Goal: Transaction & Acquisition: Book appointment/travel/reservation

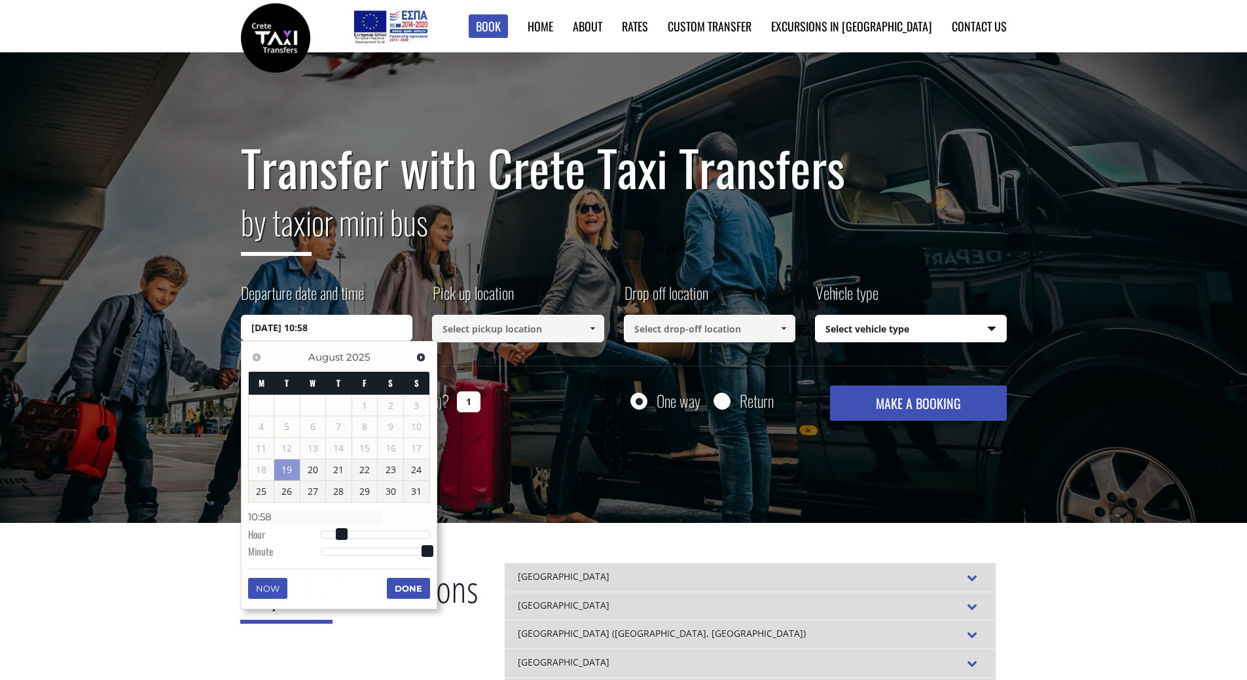
click at [335, 326] on input "[DATE] 10:58" at bounding box center [327, 328] width 172 height 26
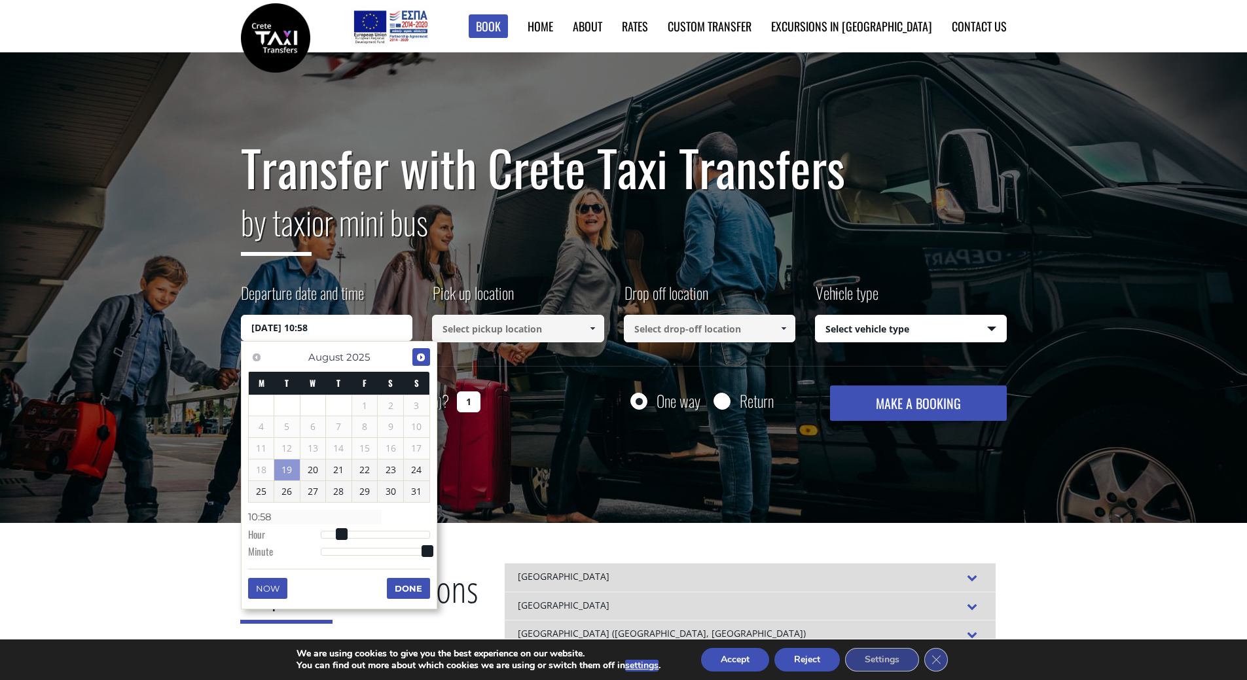
click at [418, 354] on span "Next" at bounding box center [421, 357] width 10 height 10
click at [344, 422] on link "9" at bounding box center [339, 426] width 26 height 21
type input "[DATE] 00:00"
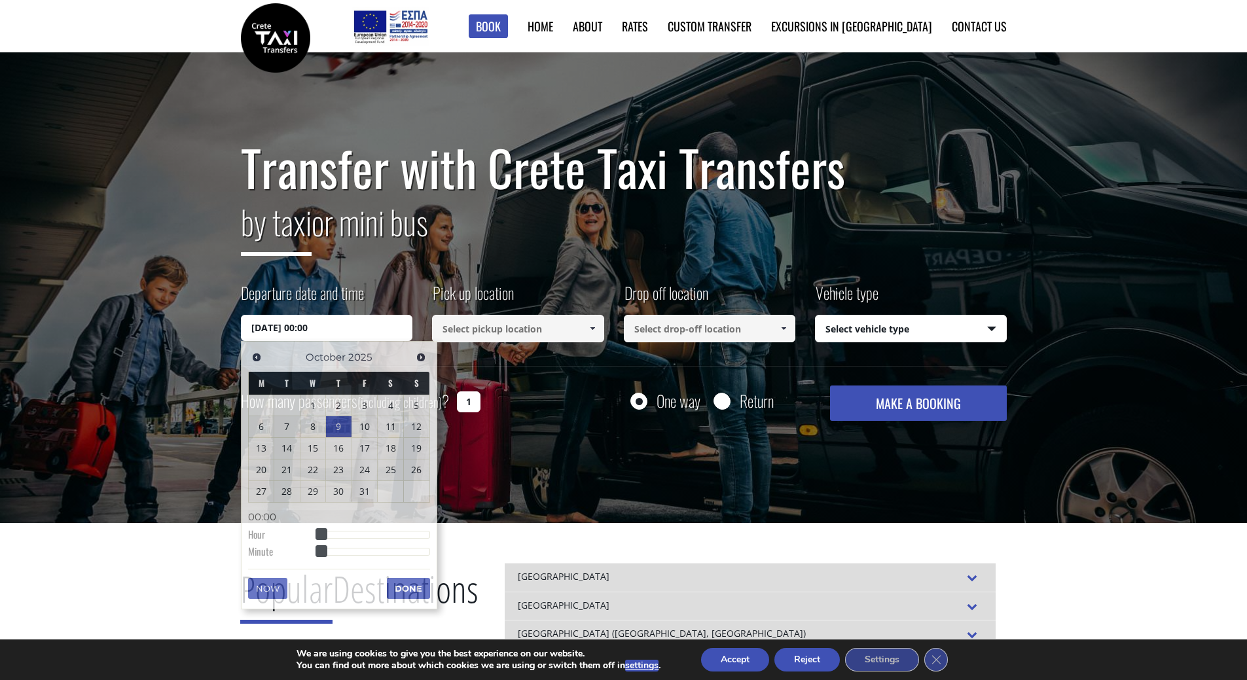
click at [583, 329] on link at bounding box center [592, 328] width 22 height 27
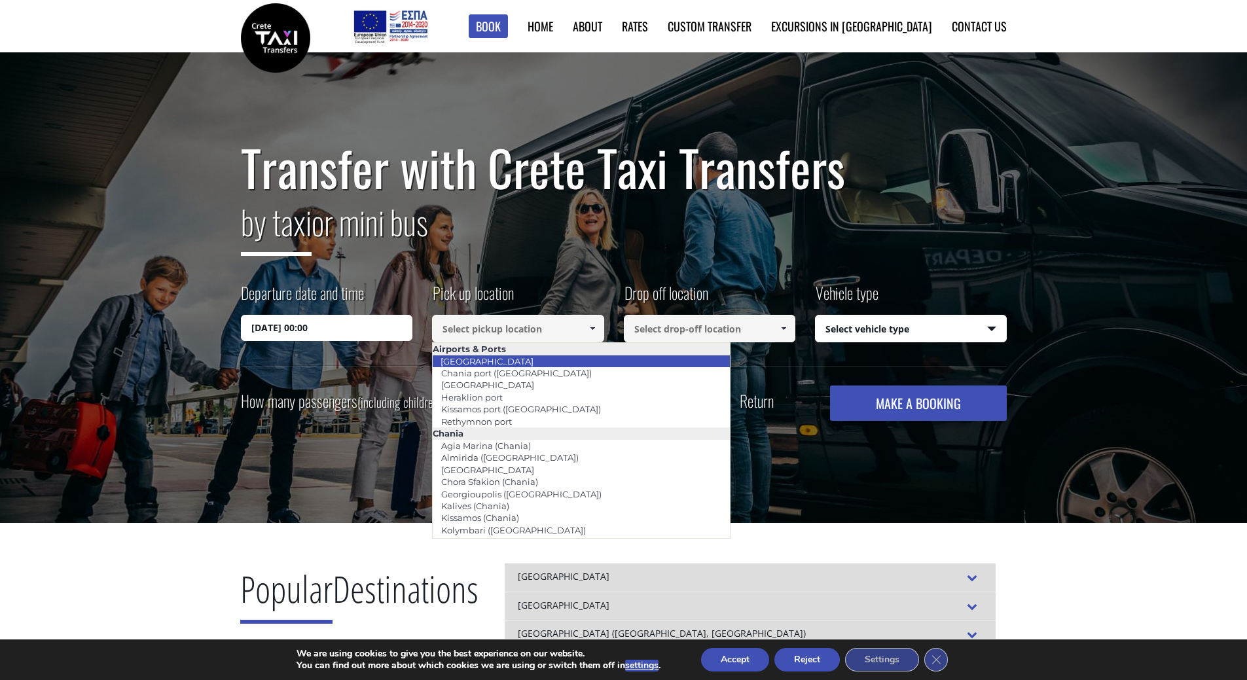
click at [572, 357] on li "[GEOGRAPHIC_DATA]" at bounding box center [581, 361] width 297 height 12
type input "[GEOGRAPHIC_DATA]"
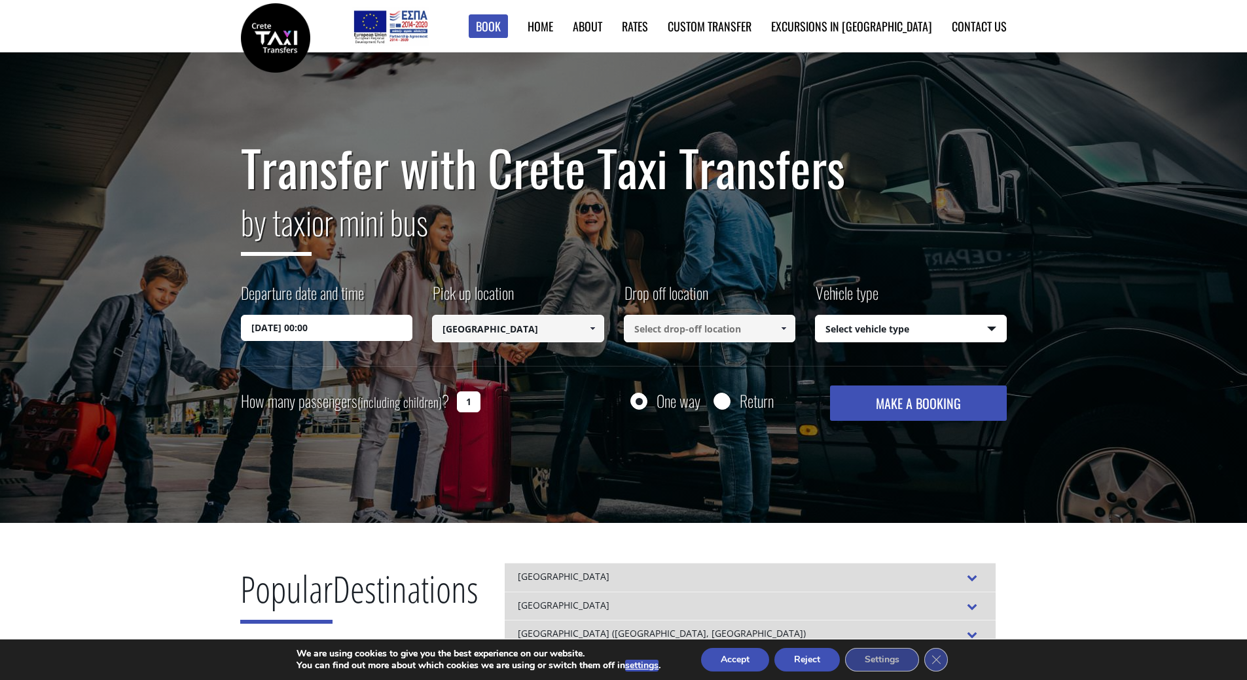
click at [680, 333] on input at bounding box center [710, 328] width 172 height 27
type input "i"
click at [769, 324] on input "rethym" at bounding box center [710, 328] width 172 height 27
click at [779, 327] on span at bounding box center [783, 328] width 10 height 10
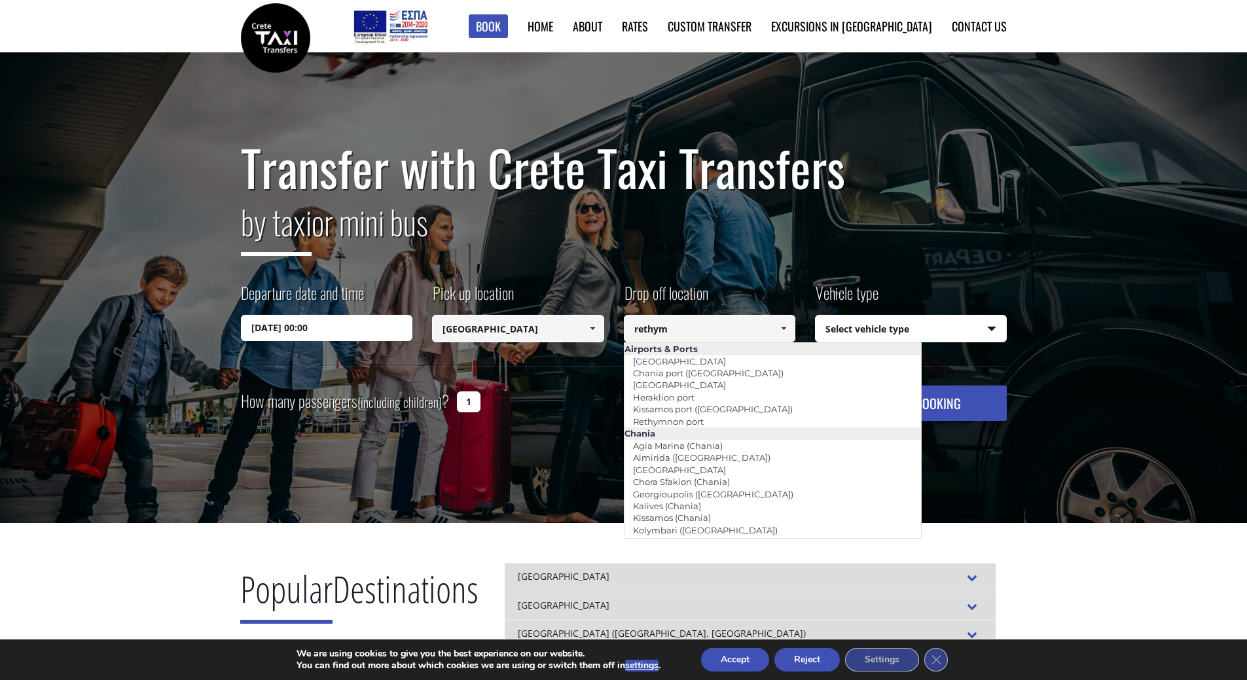
click at [740, 325] on input "rethym" at bounding box center [710, 328] width 172 height 27
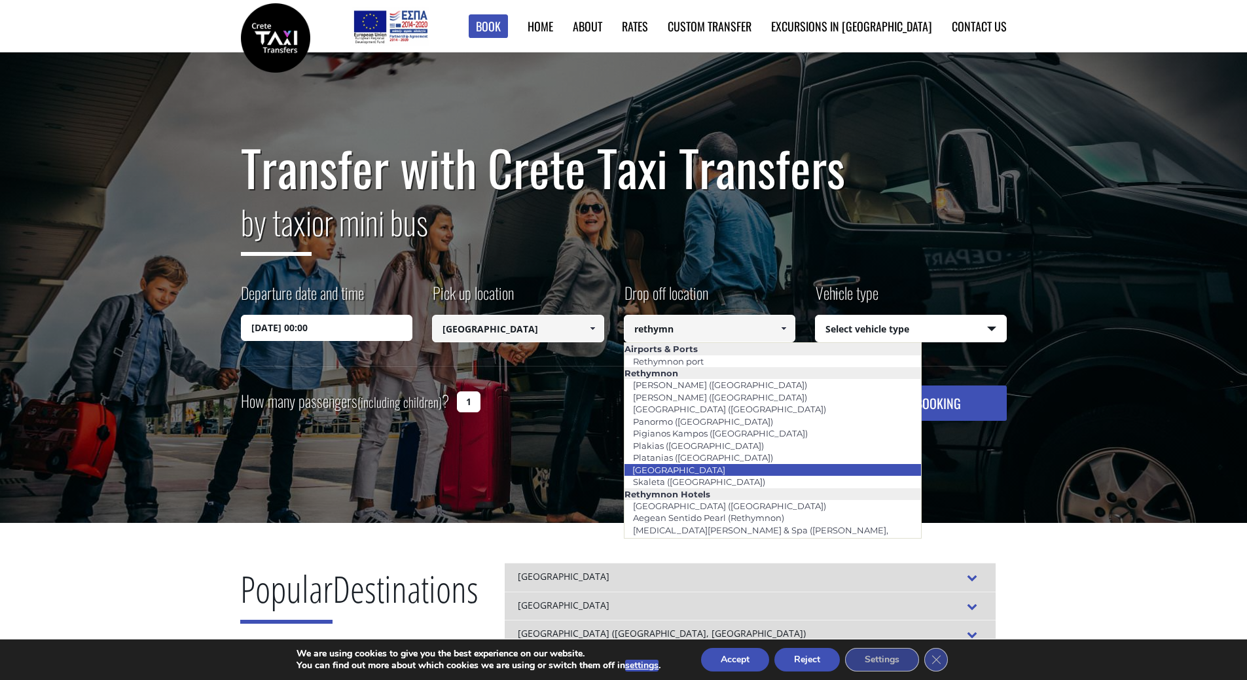
click at [678, 473] on link "[GEOGRAPHIC_DATA]" at bounding box center [679, 470] width 110 height 18
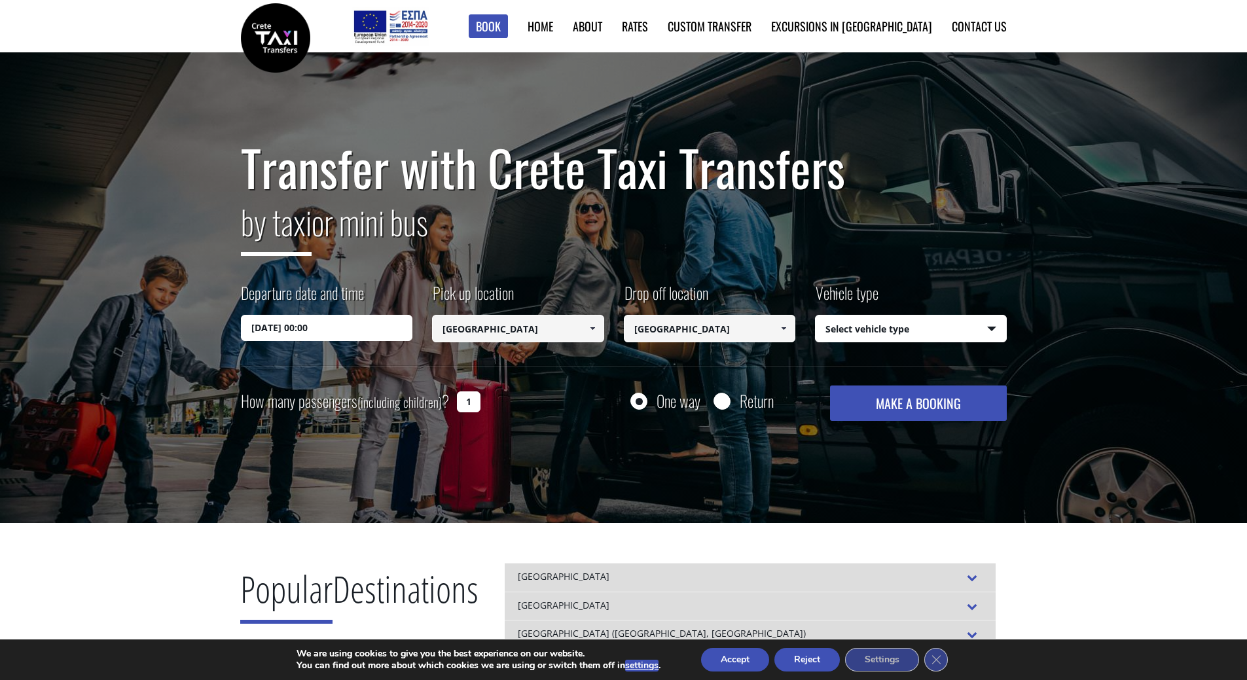
type input "[GEOGRAPHIC_DATA]"
click at [900, 325] on select "Select vehicle type Taxi (4 passengers) Mercedes E Class Mini Van (7 passengers…" at bounding box center [911, 329] width 190 height 27
click at [723, 403] on input "Return" at bounding box center [722, 402] width 16 height 16
radio input "true"
type input "[GEOGRAPHIC_DATA]"
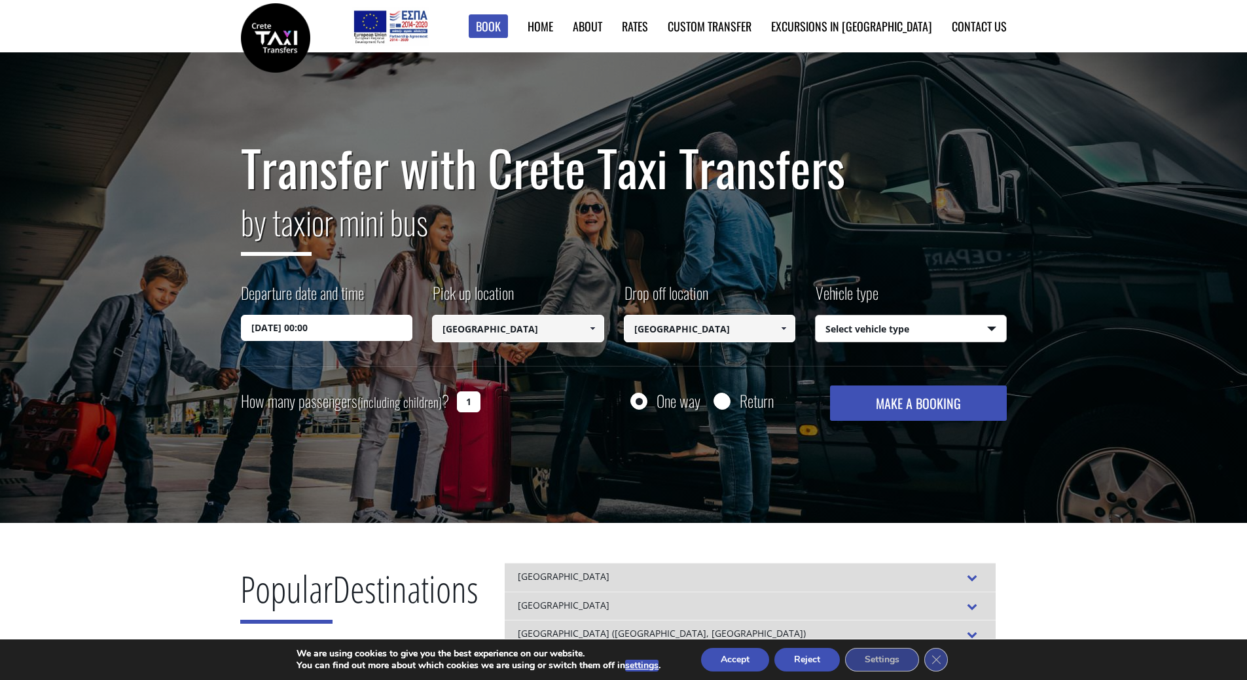
type input "[GEOGRAPHIC_DATA]"
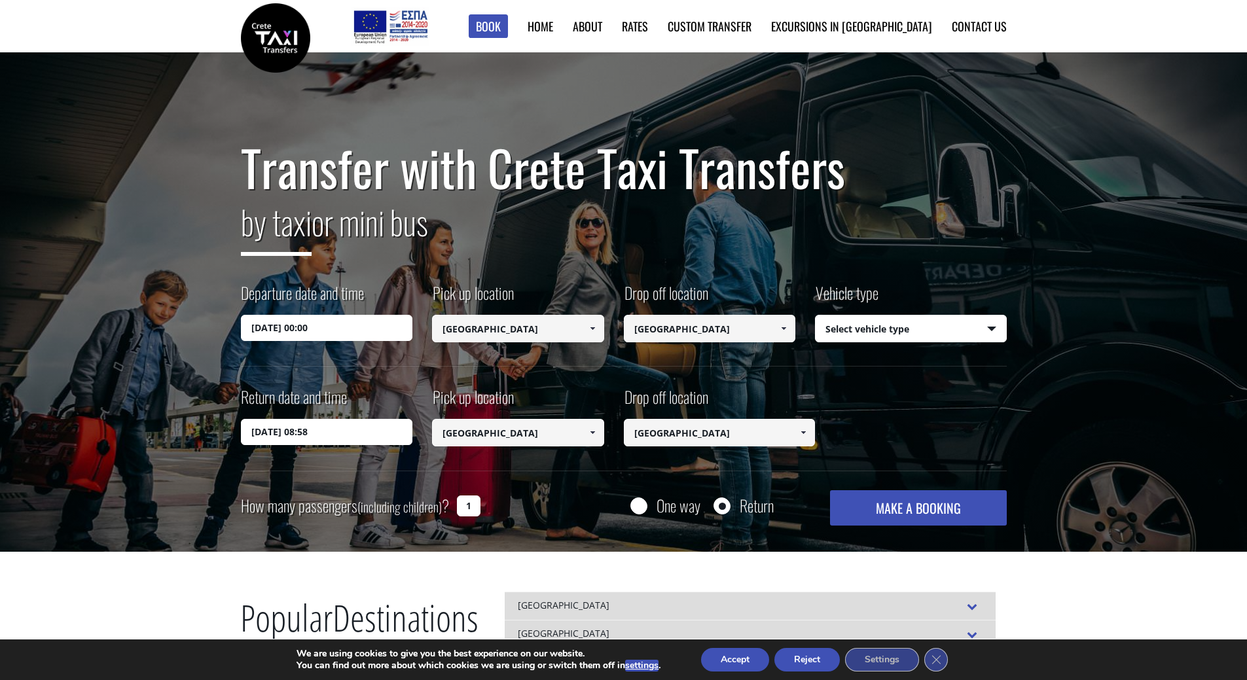
click at [591, 429] on span at bounding box center [592, 432] width 10 height 10
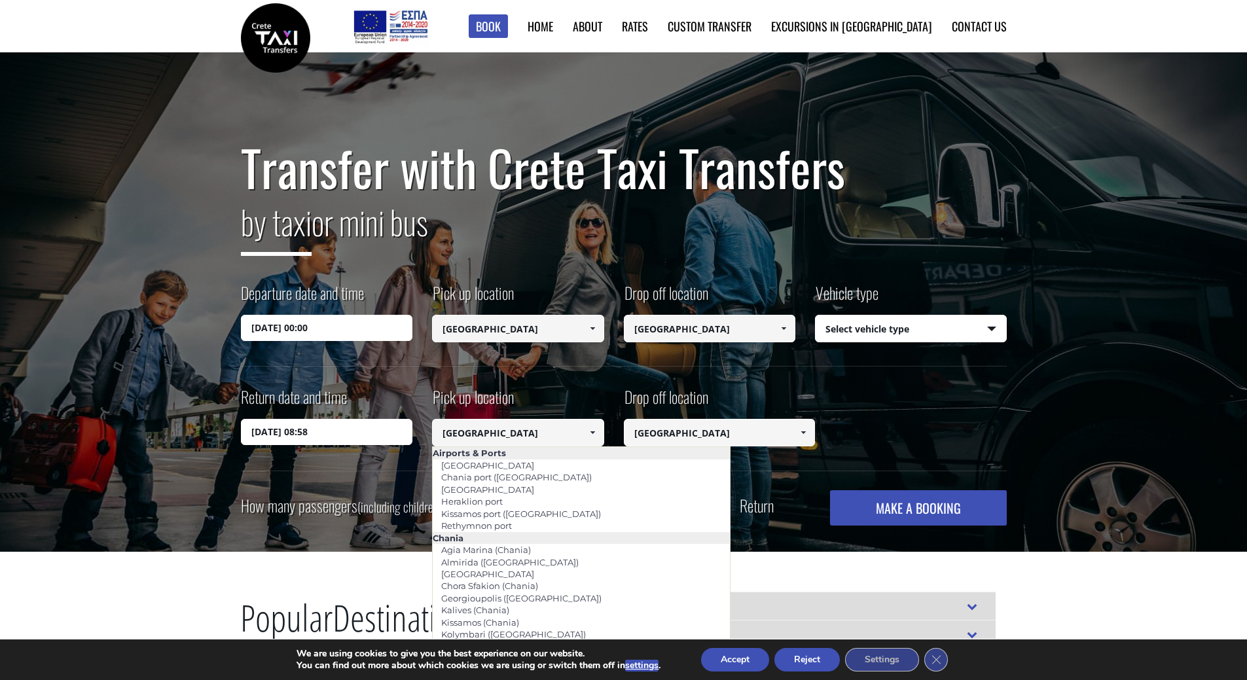
click at [591, 429] on span at bounding box center [592, 432] width 10 height 10
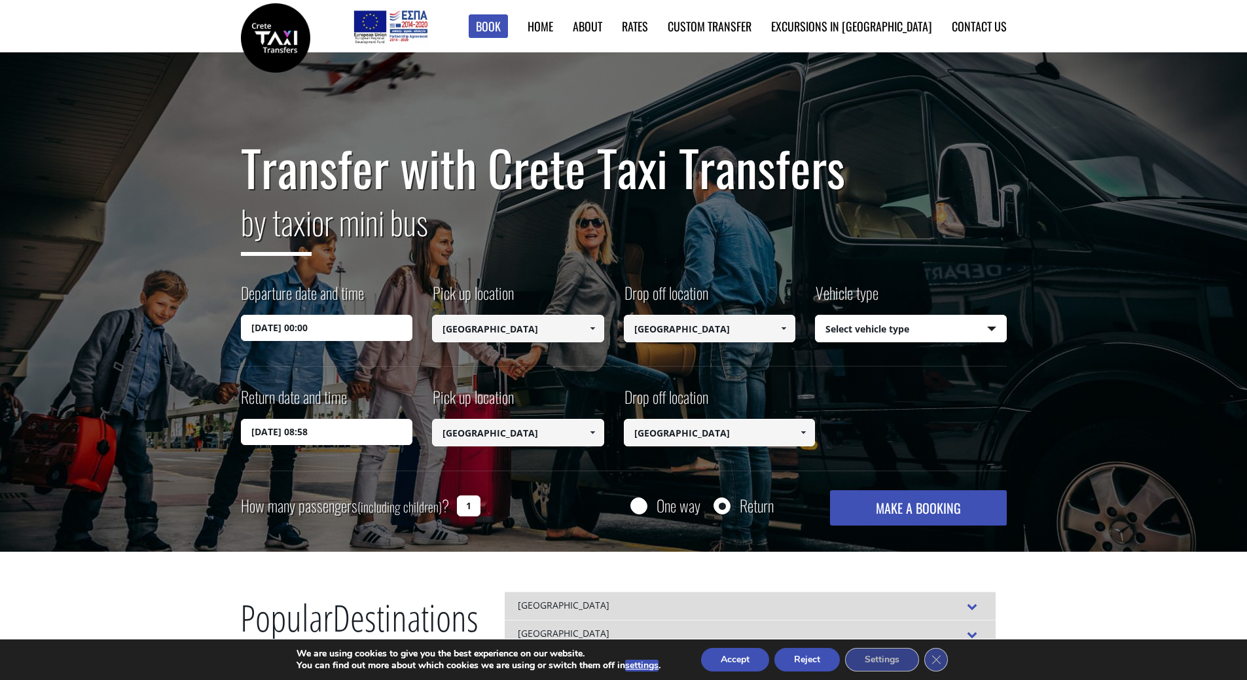
click at [591, 429] on span at bounding box center [592, 432] width 10 height 10
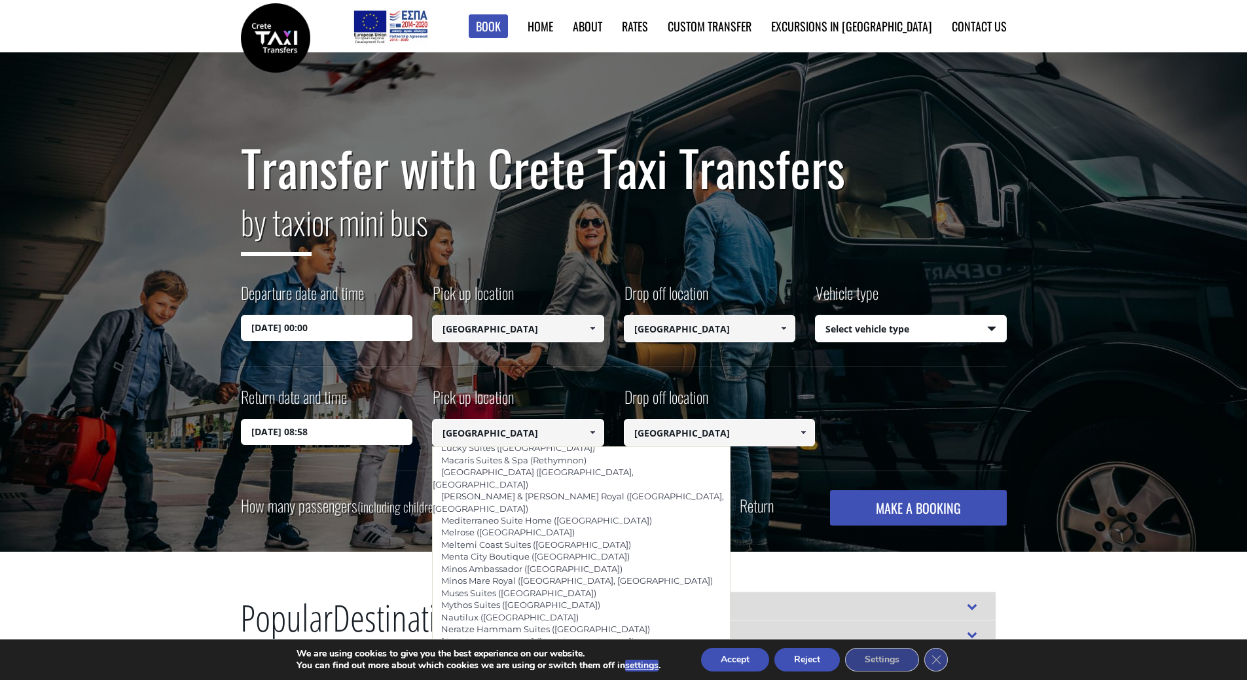
scroll to position [2909, 0]
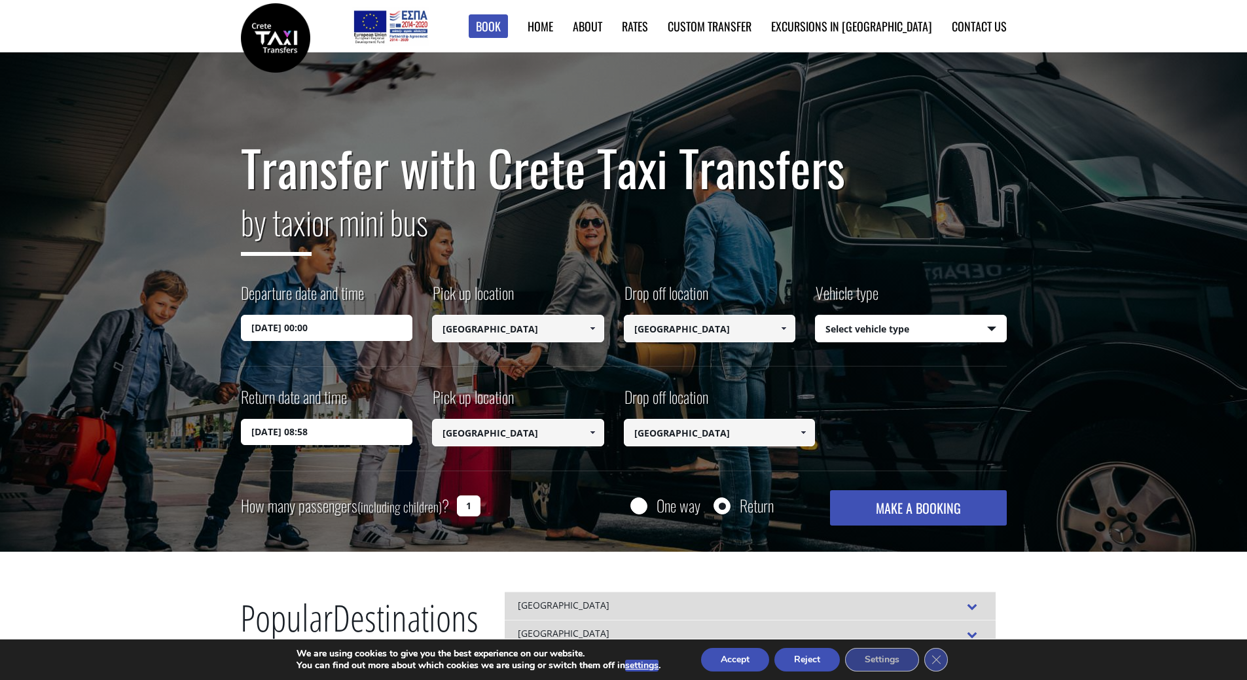
click at [547, 435] on input "[GEOGRAPHIC_DATA]" at bounding box center [518, 432] width 172 height 27
click at [594, 431] on span at bounding box center [592, 432] width 10 height 10
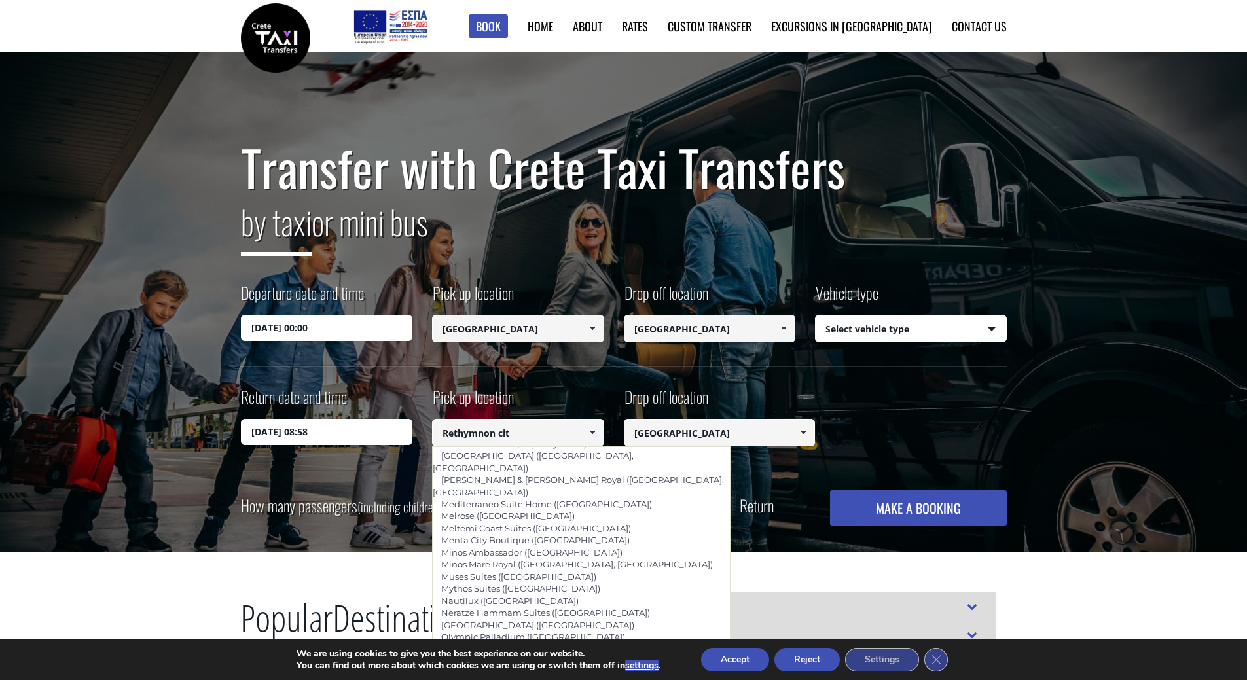
scroll to position [481, 0]
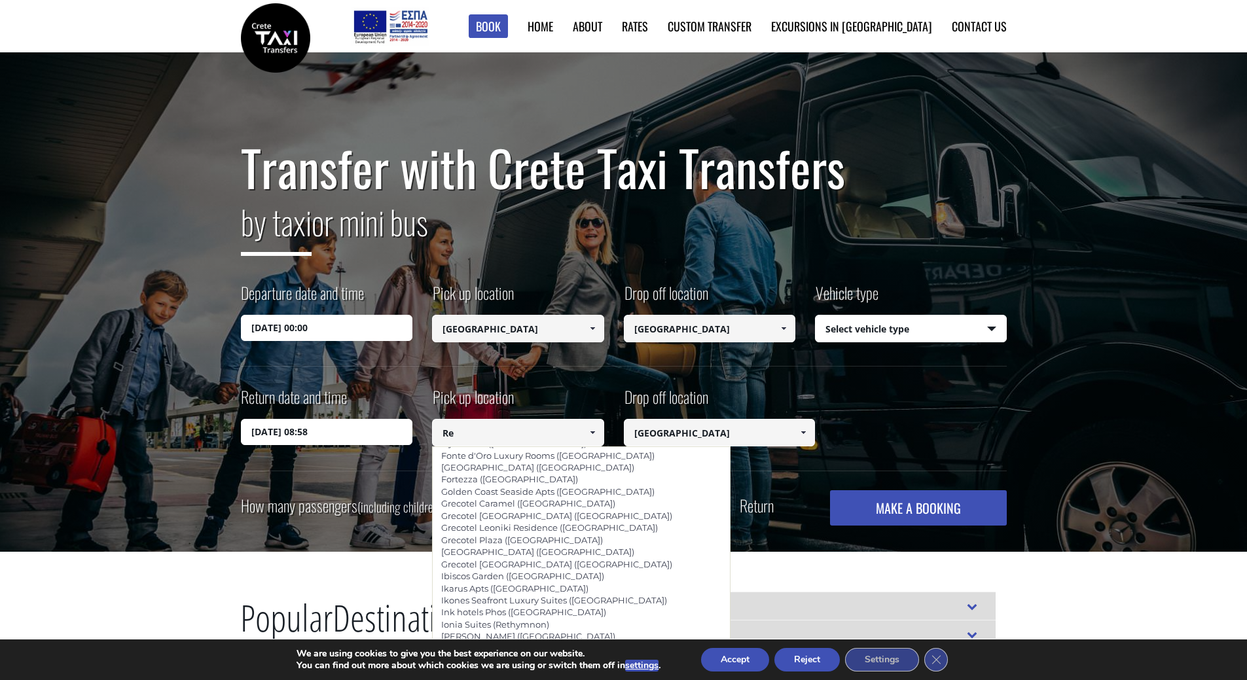
type input "R"
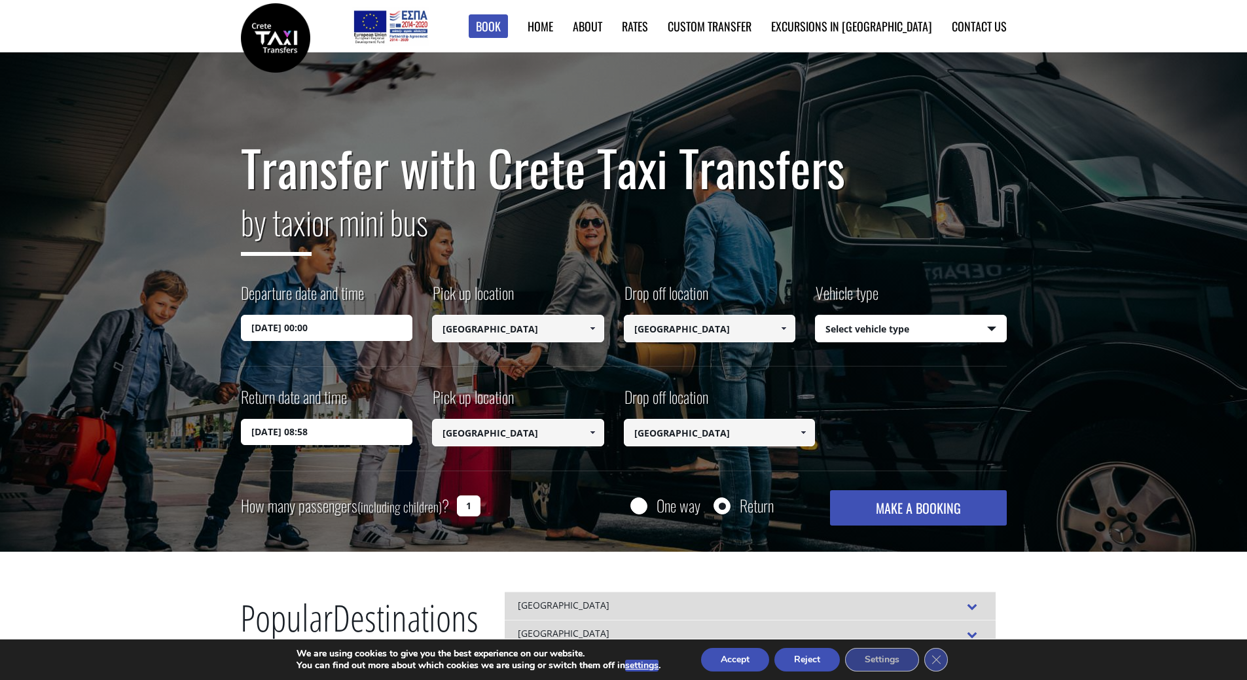
type input "[GEOGRAPHIC_DATA]"
click at [874, 508] on button "MAKE A BOOKING" at bounding box center [918, 507] width 176 height 35
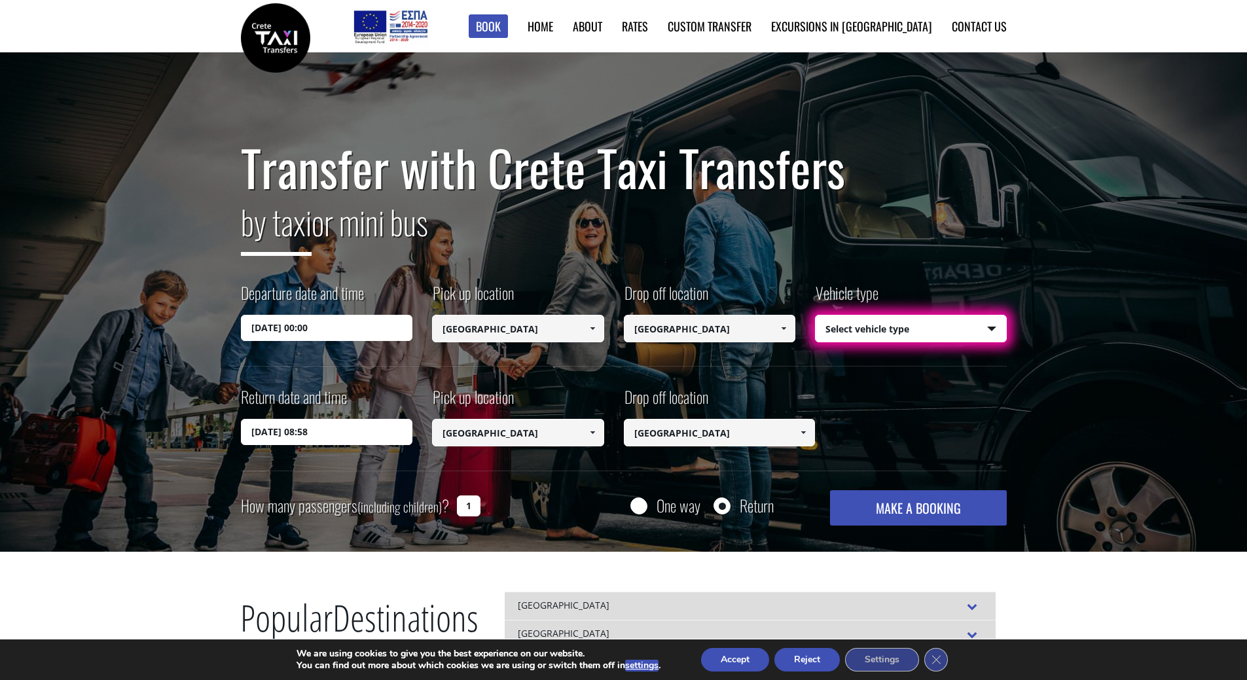
click at [724, 321] on input "[GEOGRAPHIC_DATA]" at bounding box center [710, 328] width 172 height 27
drag, startPoint x: 724, startPoint y: 321, endPoint x: 537, endPoint y: 319, distance: 187.2
click at [537, 319] on div "Departure date and time [DATE] 00:00 Pick up location Select pickup location Se…" at bounding box center [624, 323] width 766 height 84
type input "[GEOGRAPHIC_DATA] ([GEOGRAPHIC_DATA])"
click at [562, 438] on input "[GEOGRAPHIC_DATA]" at bounding box center [518, 432] width 172 height 27
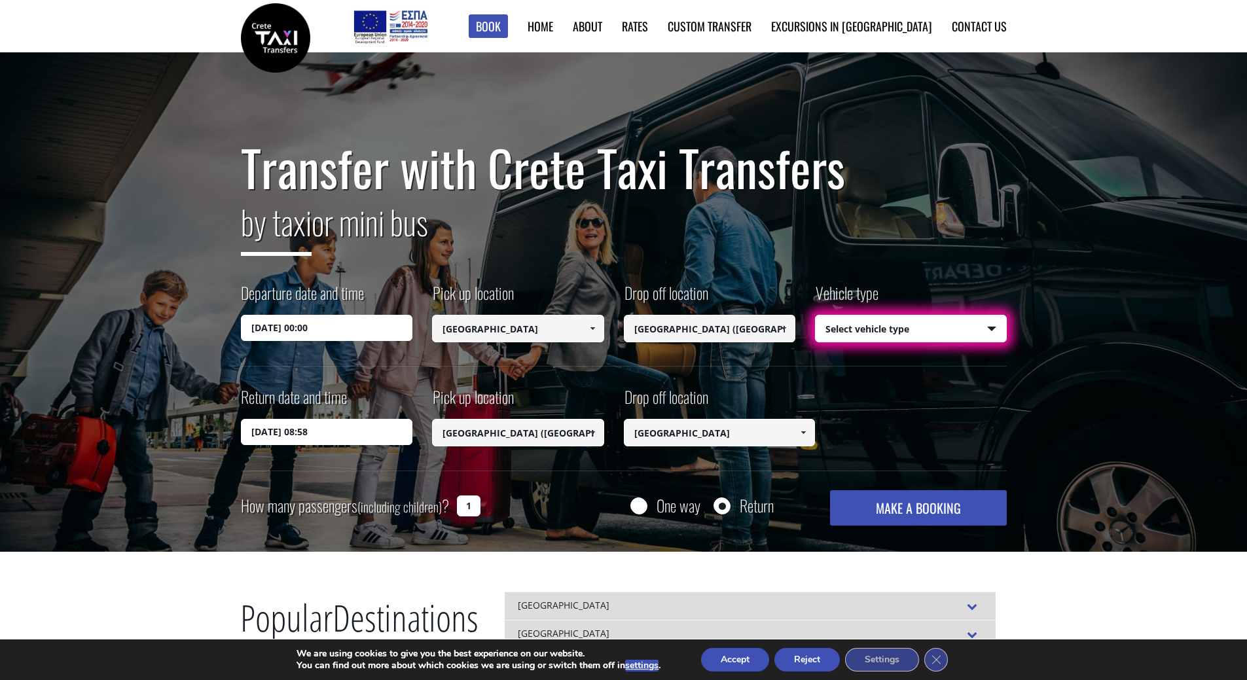
type input "[GEOGRAPHIC_DATA] ([GEOGRAPHIC_DATA])"
click at [914, 333] on select "Select vehicle type Taxi (4 passengers) Mercedes E Class Mini Van (7 passengers…" at bounding box center [911, 329] width 190 height 27
select select "540"
click at [816, 316] on select "Select vehicle type Taxi (4 passengers) Mercedes E Class Mini Van (7 passengers…" at bounding box center [911, 329] width 190 height 27
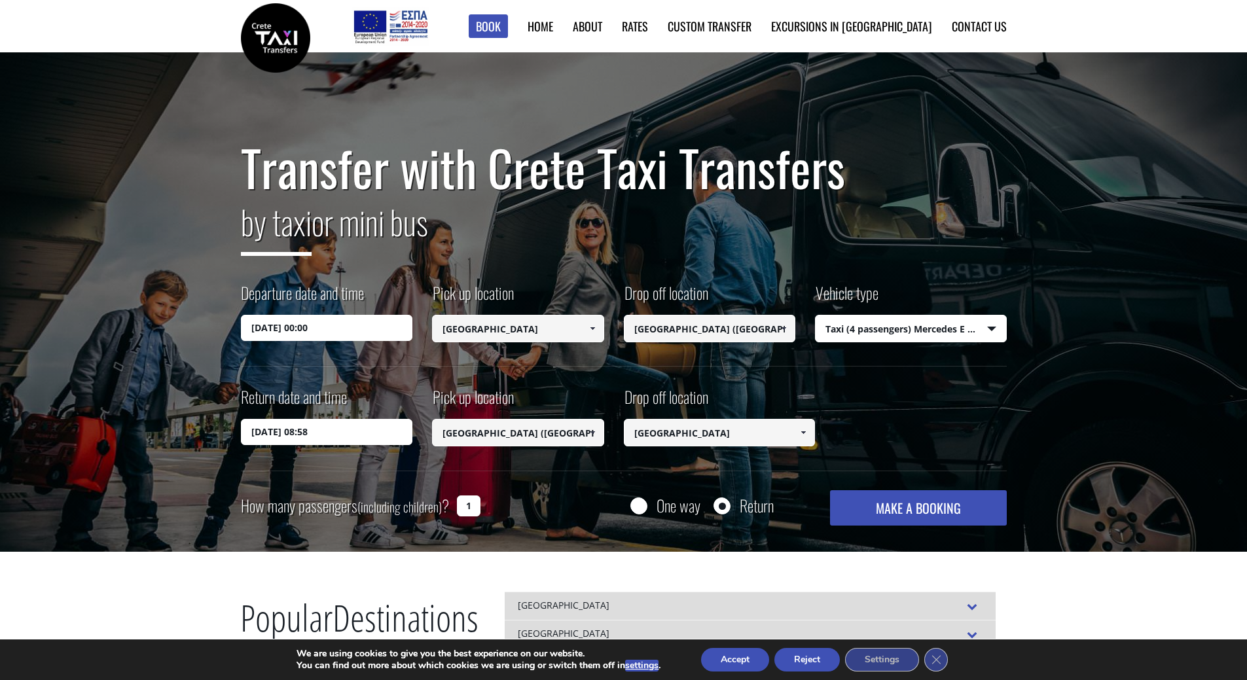
click at [920, 504] on button "MAKE A BOOKING" at bounding box center [918, 507] width 176 height 35
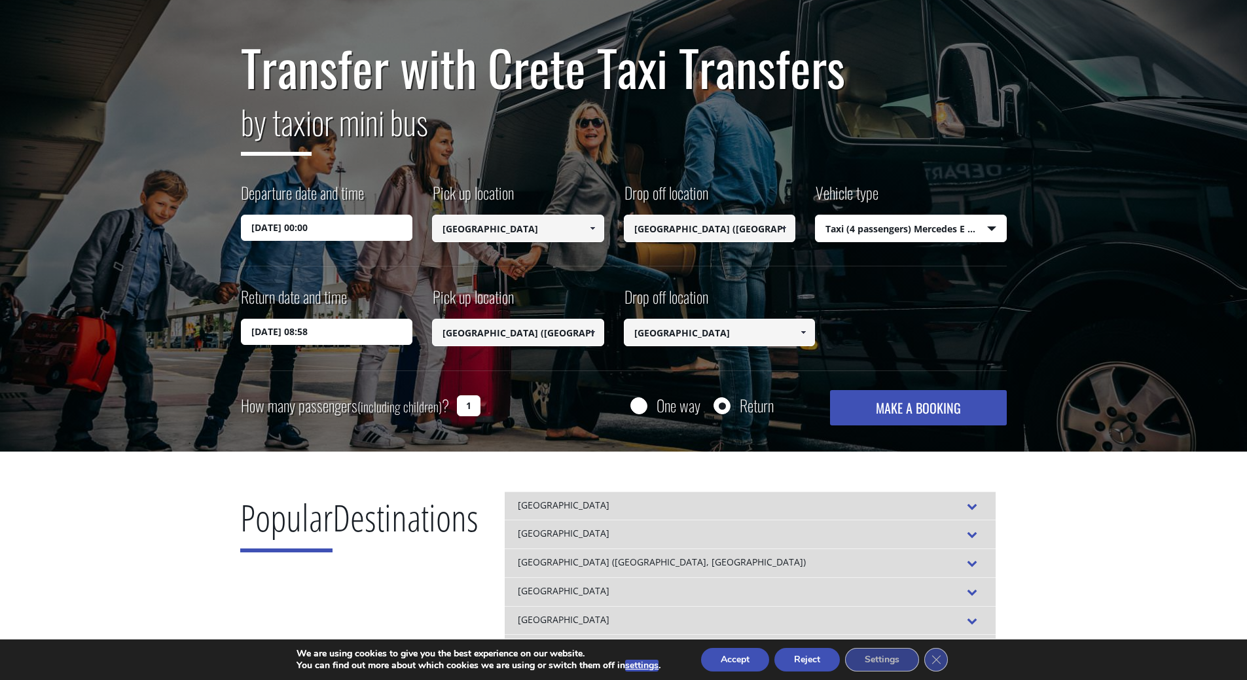
scroll to position [131, 0]
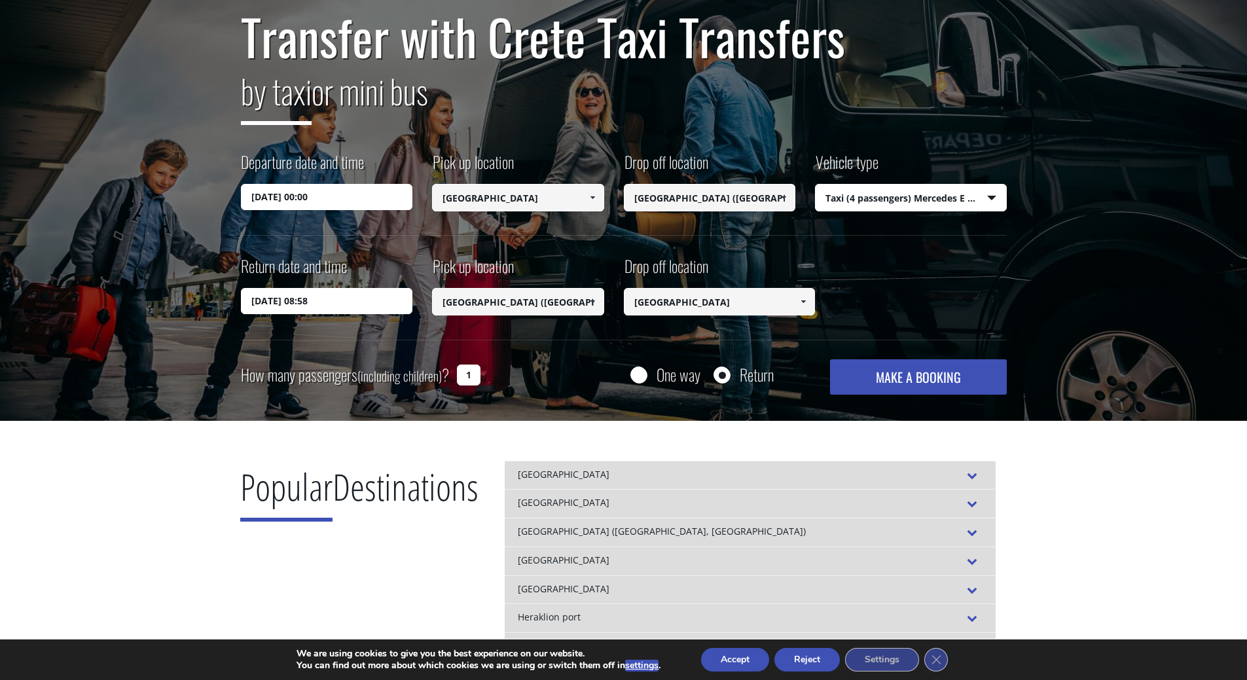
drag, startPoint x: 471, startPoint y: 374, endPoint x: 454, endPoint y: 376, distance: 17.7
click at [454, 376] on div "How many passengers (including children) ? 1" at bounding box center [375, 375] width 269 height 32
type input "2"
click at [897, 369] on button "MAKE A BOOKING" at bounding box center [918, 376] width 176 height 35
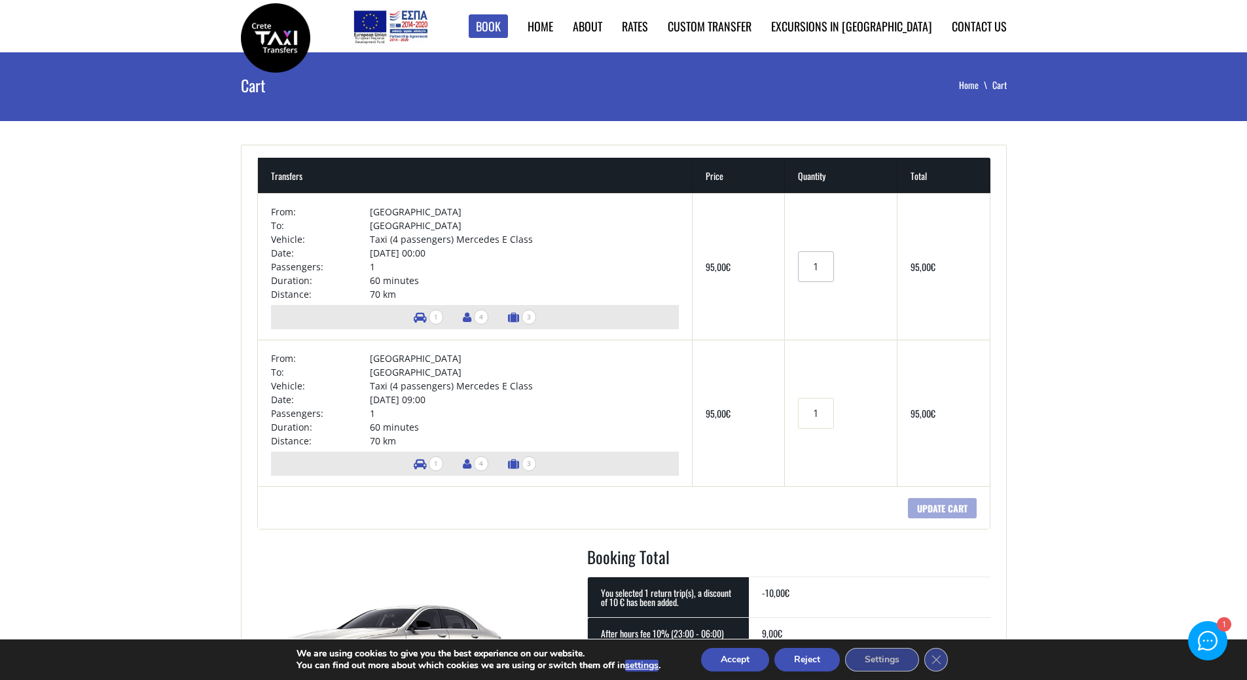
click at [822, 266] on input "1" at bounding box center [815, 266] width 35 height 31
type input "0"
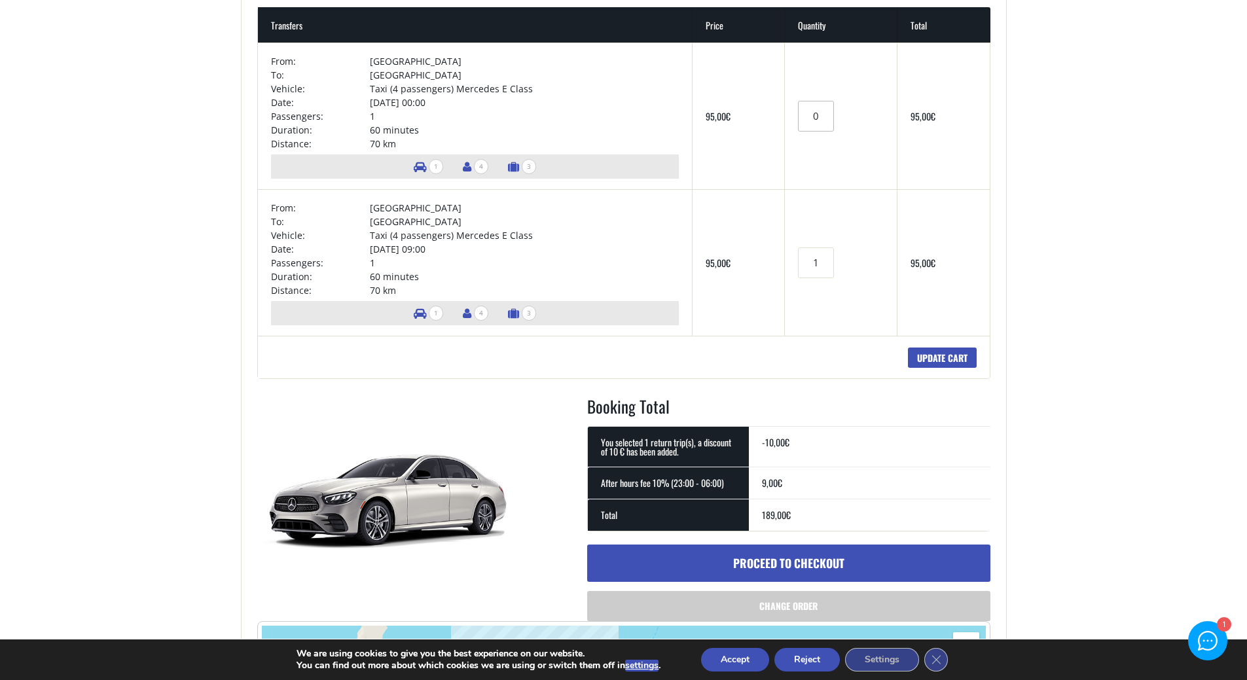
scroll to position [393, 0]
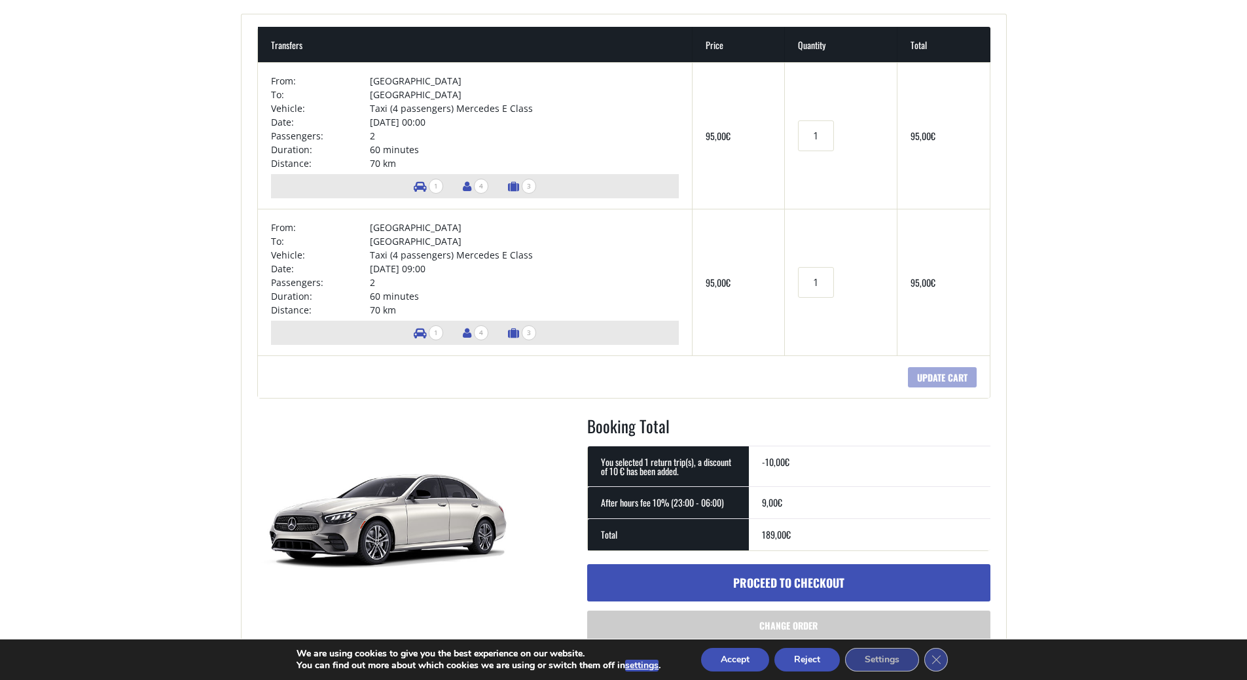
scroll to position [262, 0]
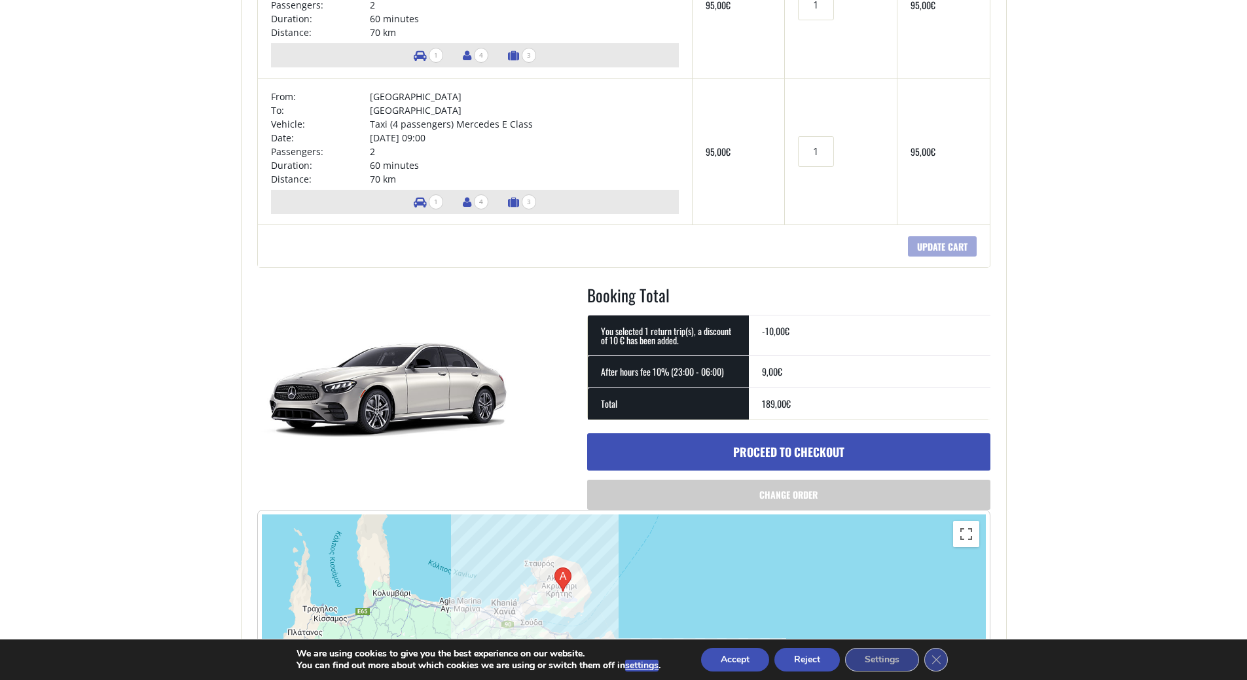
click at [702, 450] on link "Proceed to checkout" at bounding box center [788, 452] width 403 height 38
